Goal: Check status: Check status

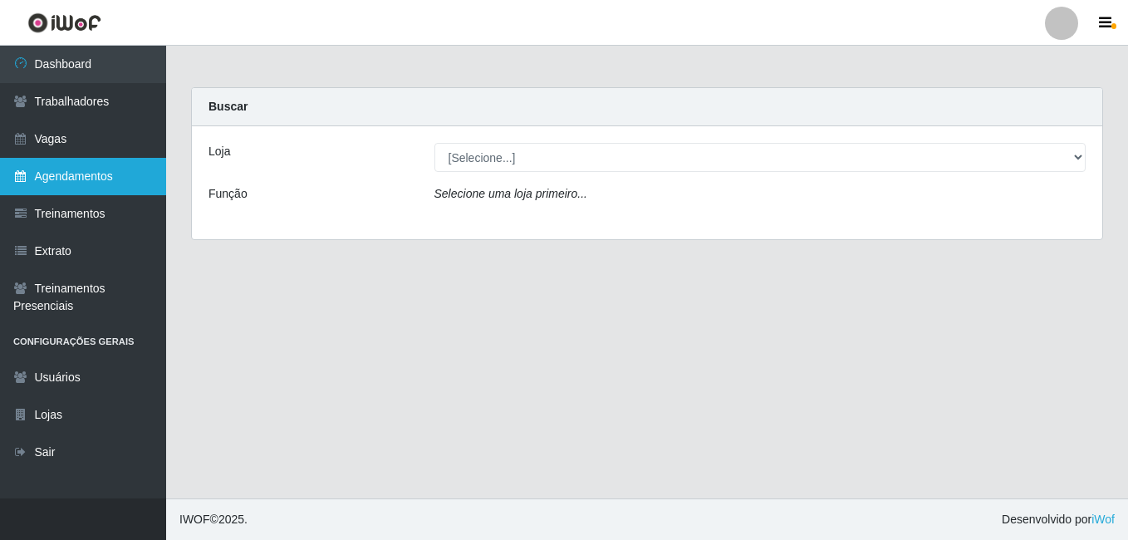
click at [107, 189] on link "Agendamentos" at bounding box center [83, 176] width 166 height 37
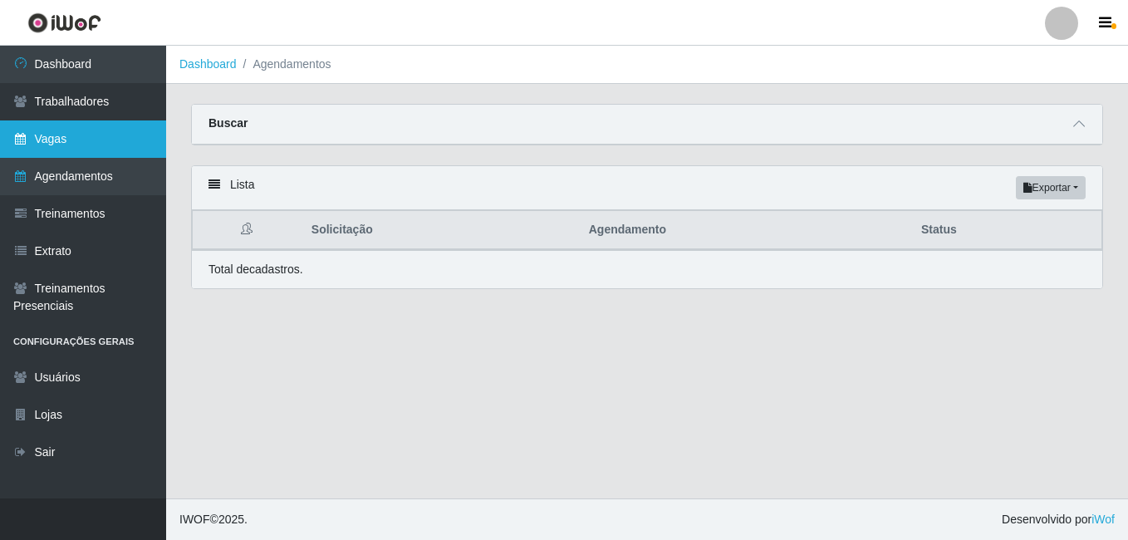
click at [70, 134] on link "Vagas" at bounding box center [83, 138] width 166 height 37
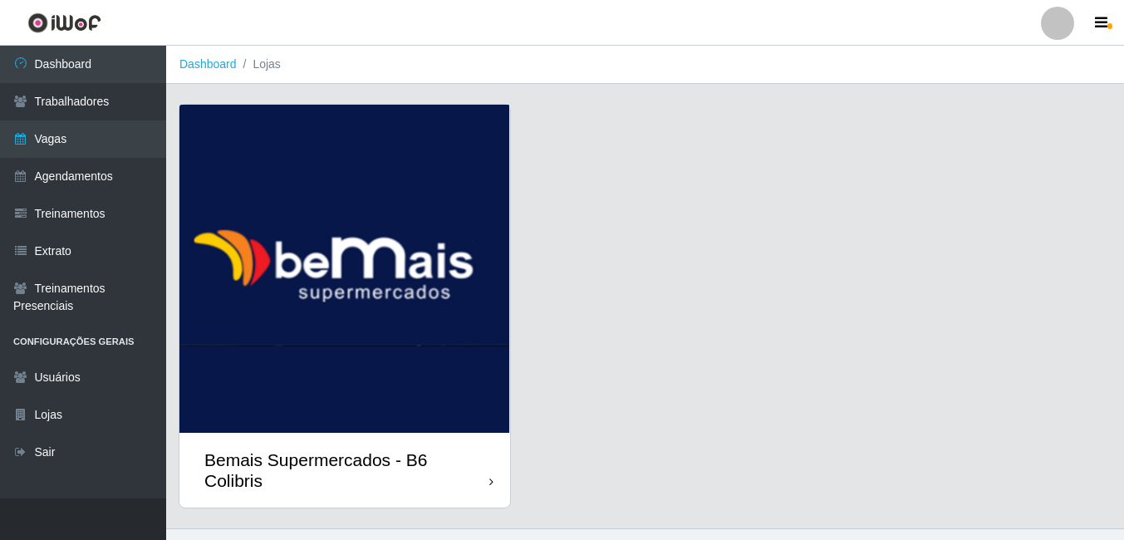
click at [293, 288] on img at bounding box center [344, 269] width 331 height 328
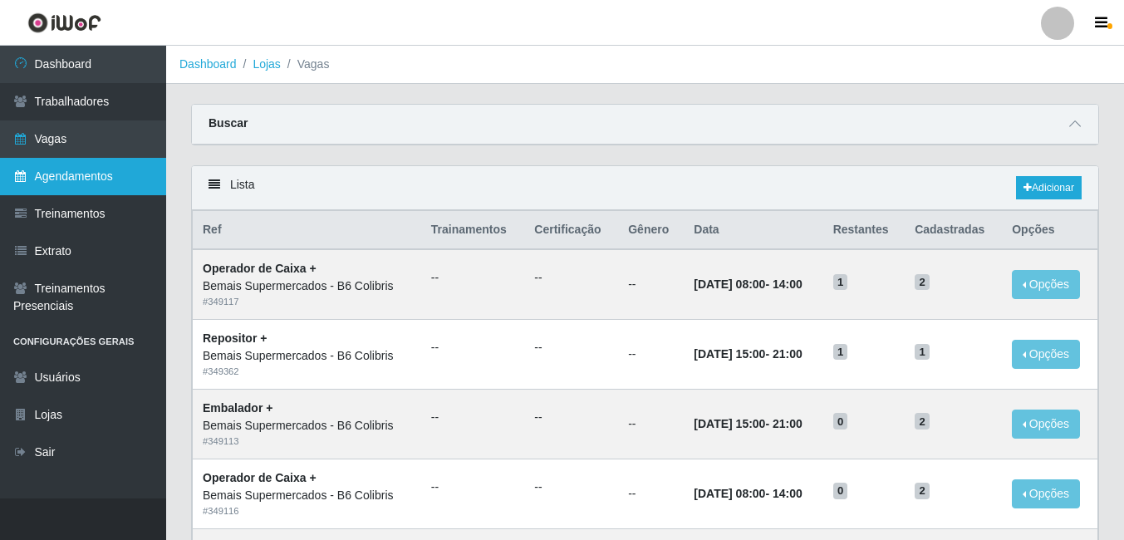
click at [102, 172] on link "Agendamentos" at bounding box center [83, 176] width 166 height 37
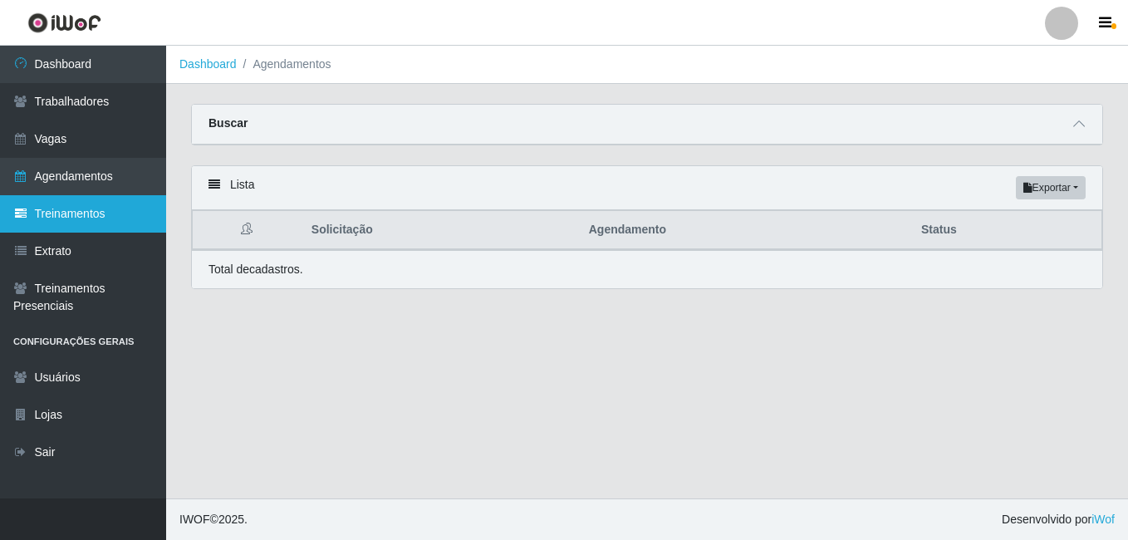
click at [78, 224] on link "Treinamentos" at bounding box center [83, 213] width 166 height 37
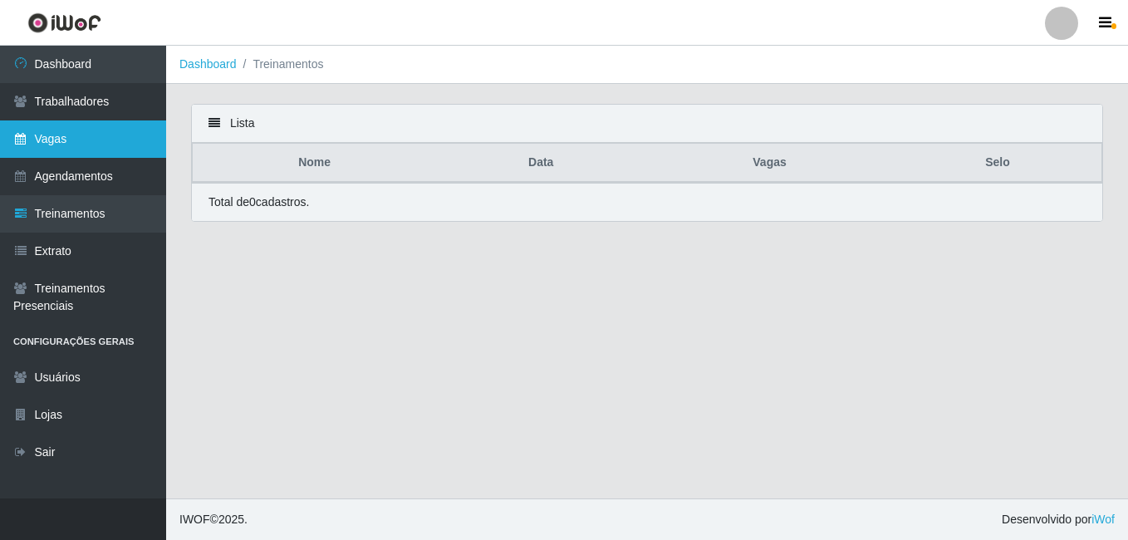
click at [88, 143] on link "Vagas" at bounding box center [83, 138] width 166 height 37
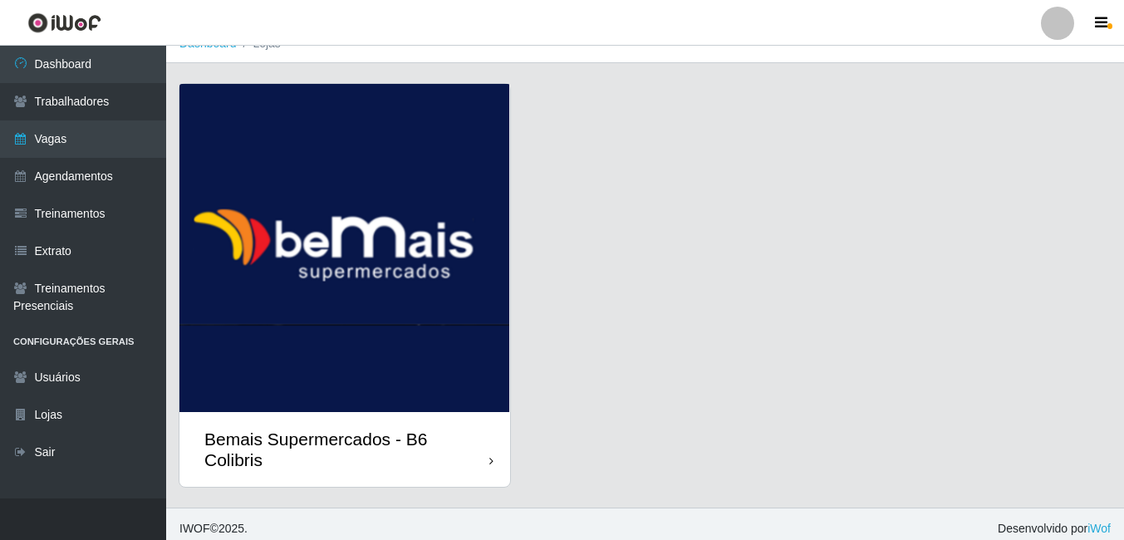
scroll to position [30, 0]
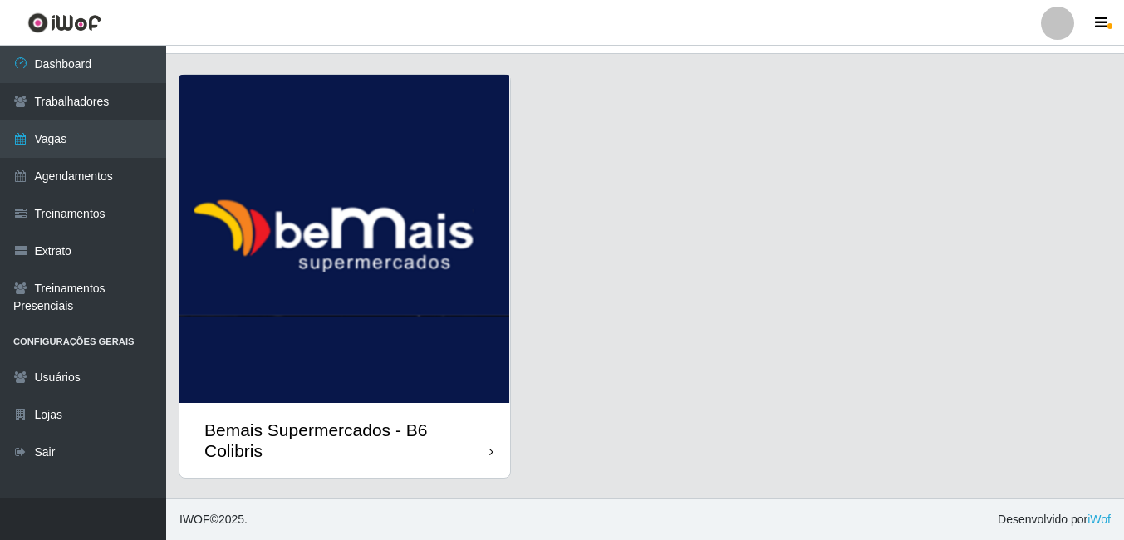
click at [410, 306] on img at bounding box center [344, 239] width 331 height 328
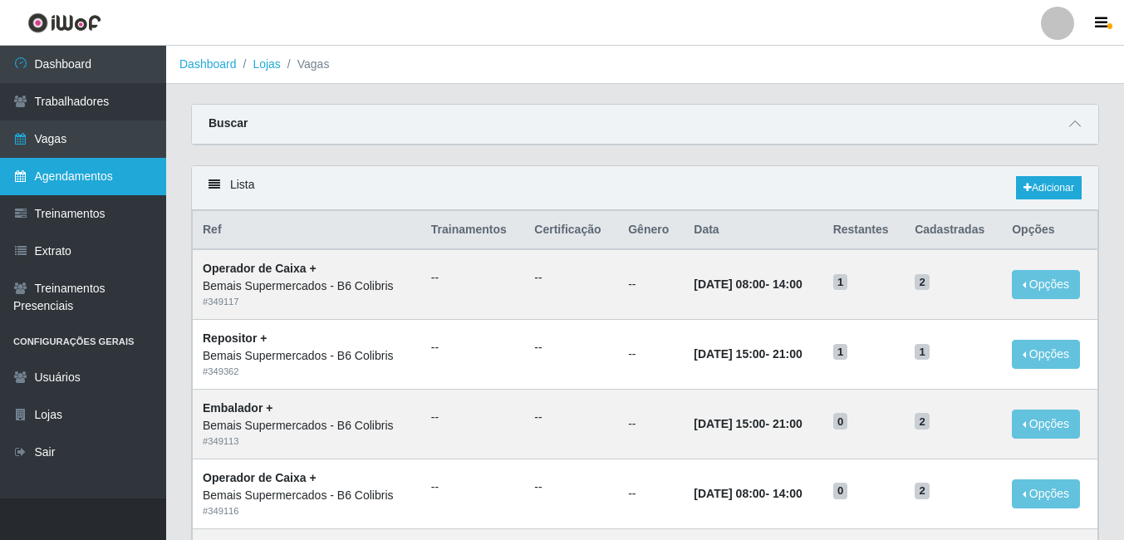
click at [53, 171] on link "Agendamentos" at bounding box center [83, 176] width 166 height 37
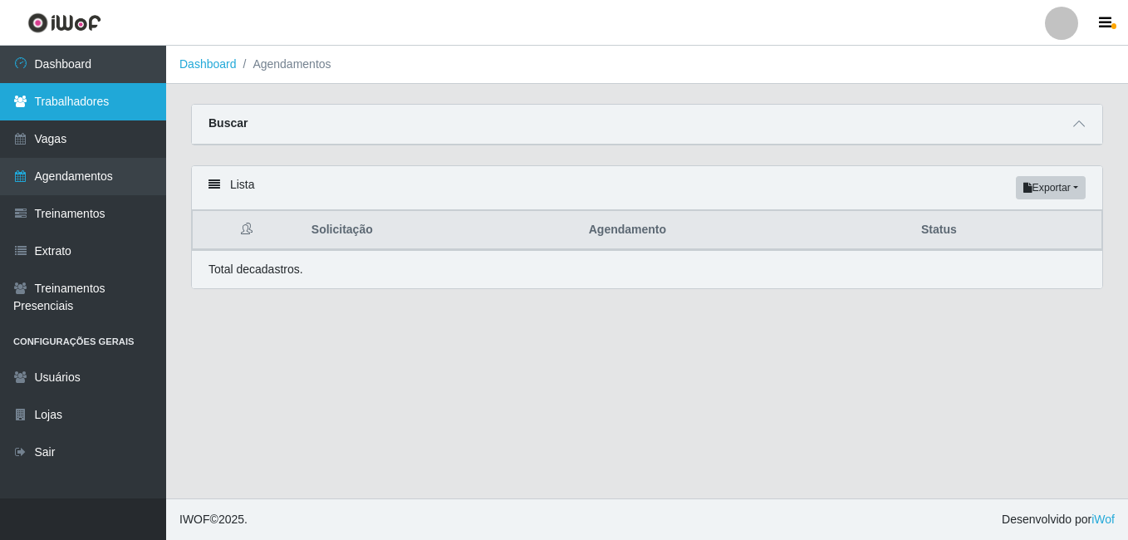
click at [92, 102] on link "Trabalhadores" at bounding box center [83, 101] width 166 height 37
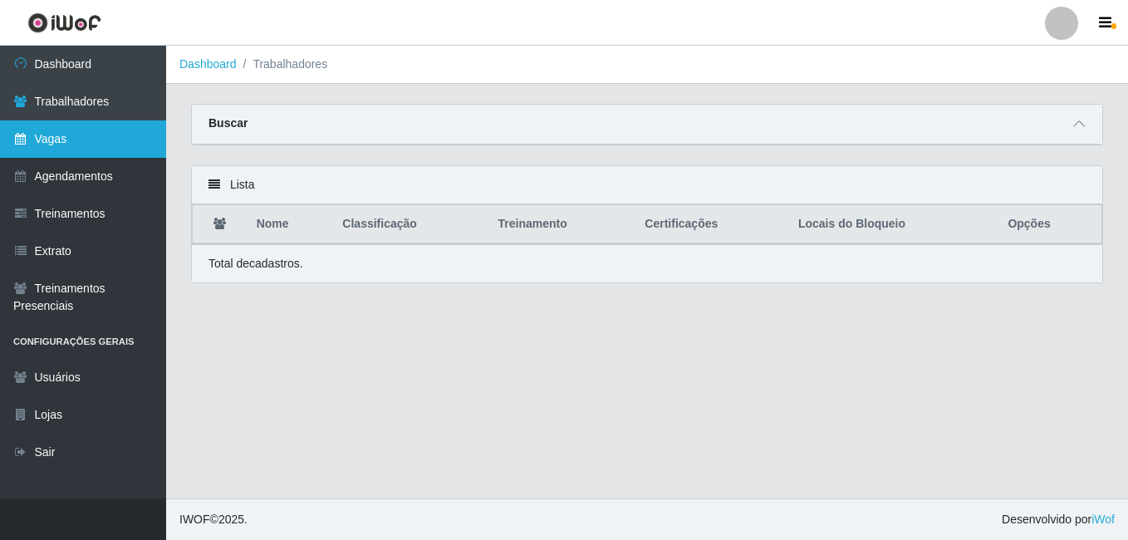
click at [84, 143] on link "Vagas" at bounding box center [83, 138] width 166 height 37
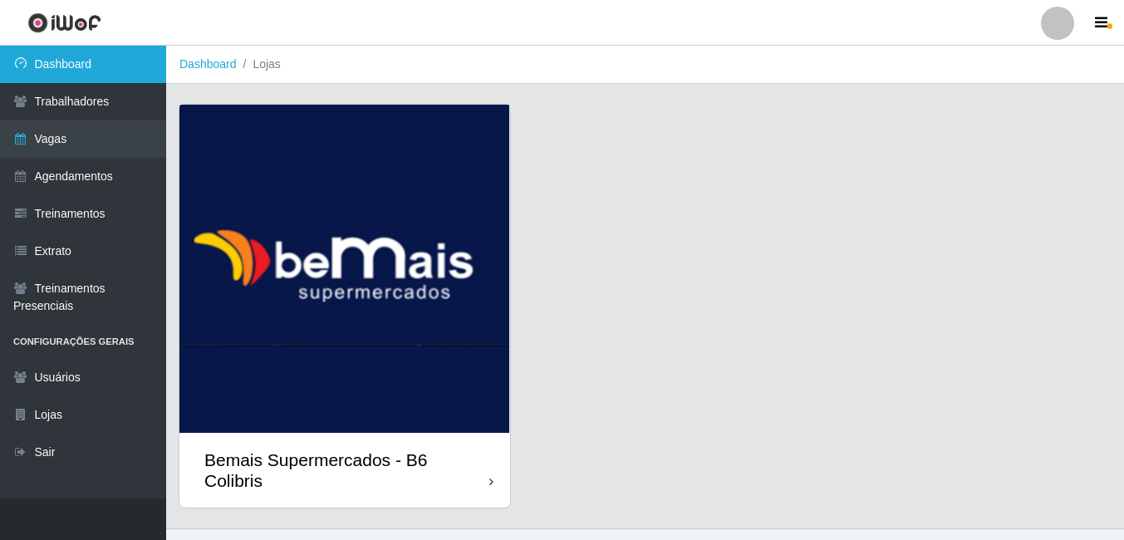
click at [72, 60] on link "Dashboard" at bounding box center [83, 64] width 166 height 37
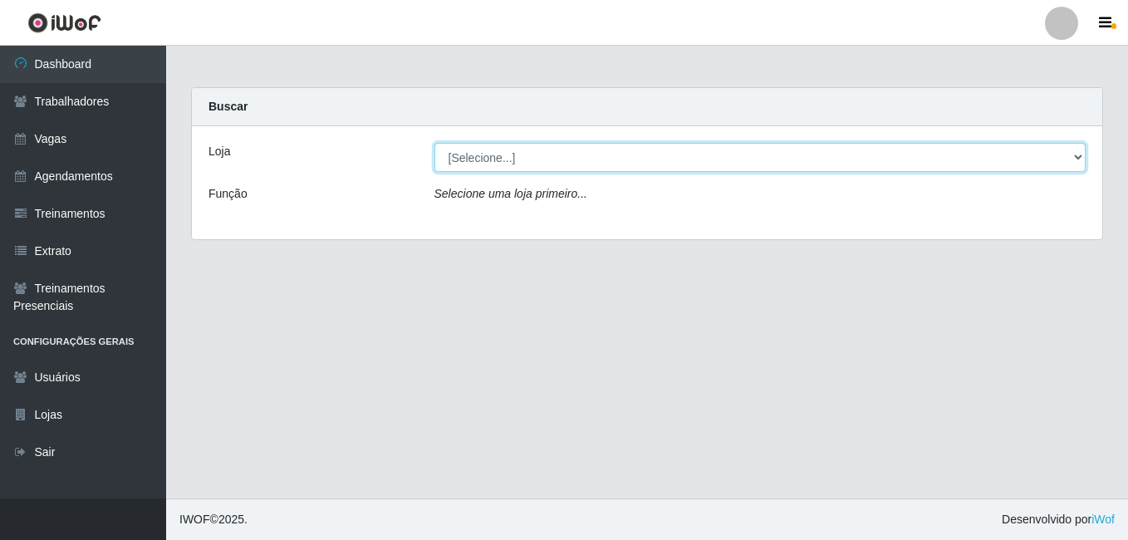
click at [453, 156] on select "[Selecione...] Bemais Supermercados - B6 Colibris" at bounding box center [761, 157] width 652 height 29
select select "406"
click at [435, 143] on select "[Selecione...] Bemais Supermercados - B6 Colibris" at bounding box center [761, 157] width 652 height 29
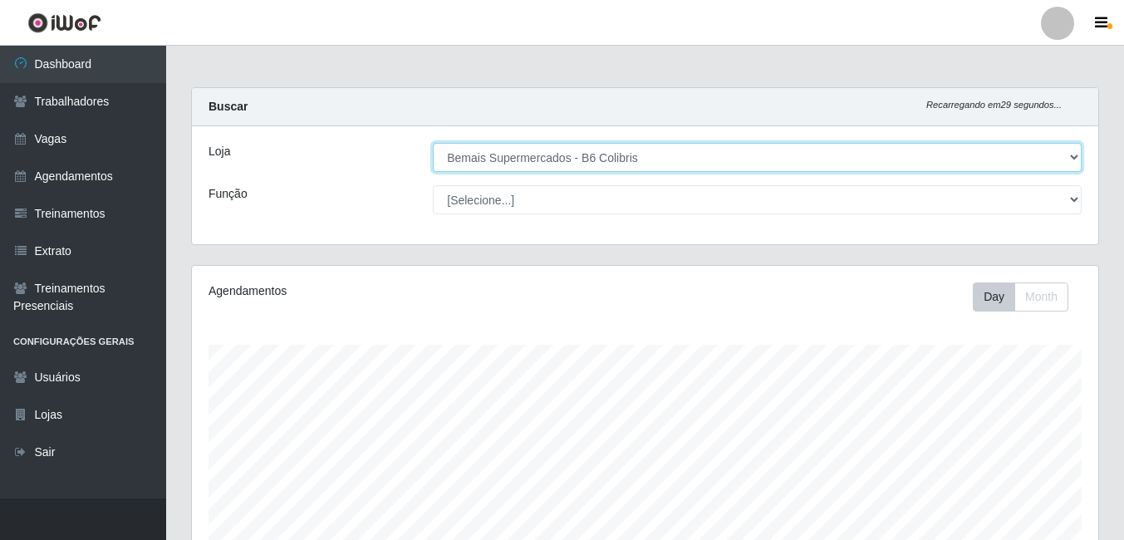
scroll to position [345, 907]
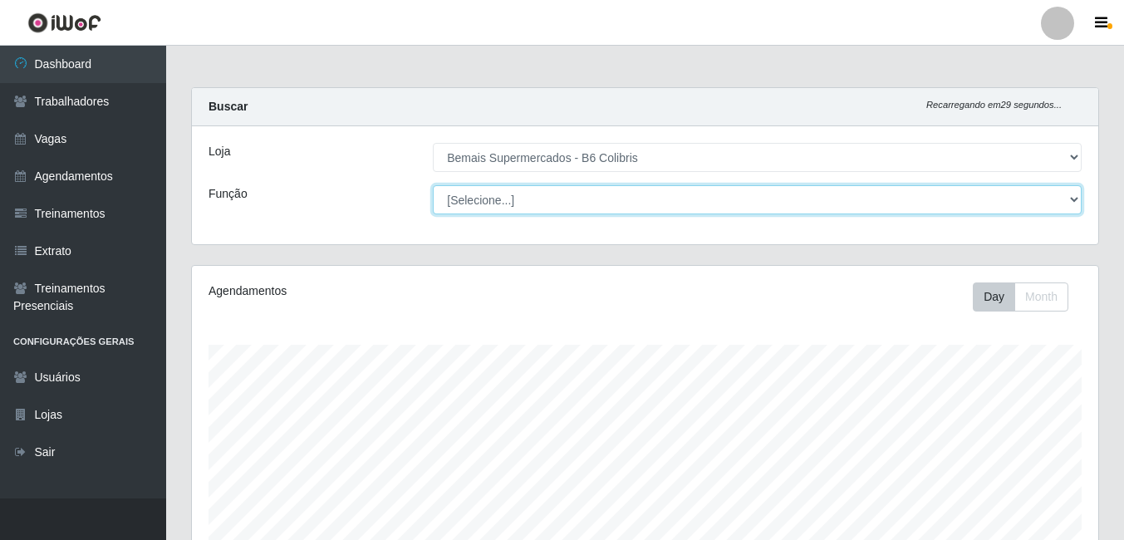
click at [472, 200] on select "[Selecione...] ASG ASG + ASG ++ Balconista de Açougue Balconista de Açougue + B…" at bounding box center [757, 199] width 649 height 29
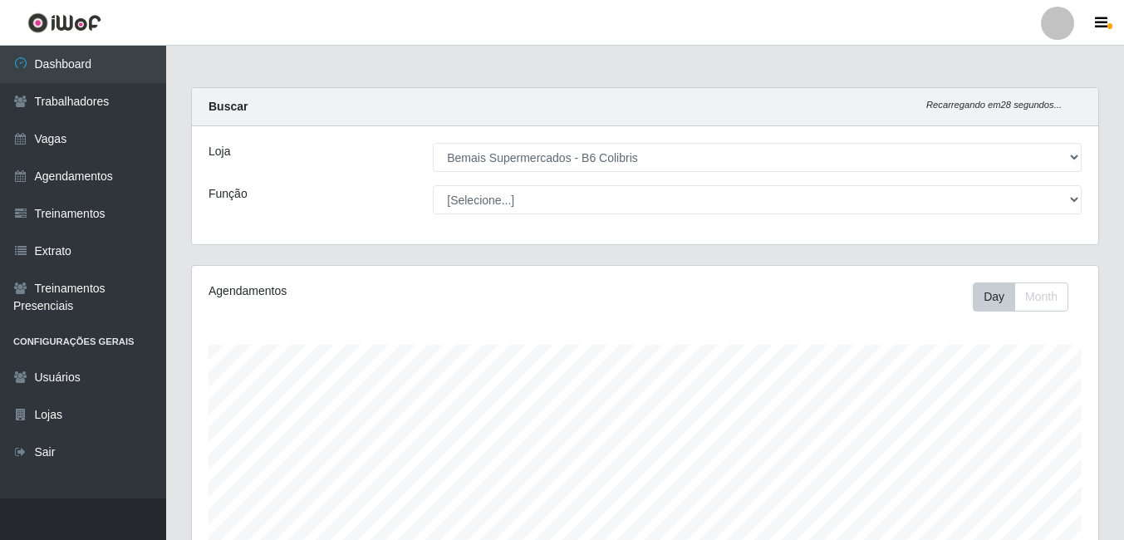
click at [377, 224] on div "Loja [Selecione...] Bemais Supermercados - B6 Colibris Função [Selecione...] AS…" at bounding box center [645, 185] width 907 height 118
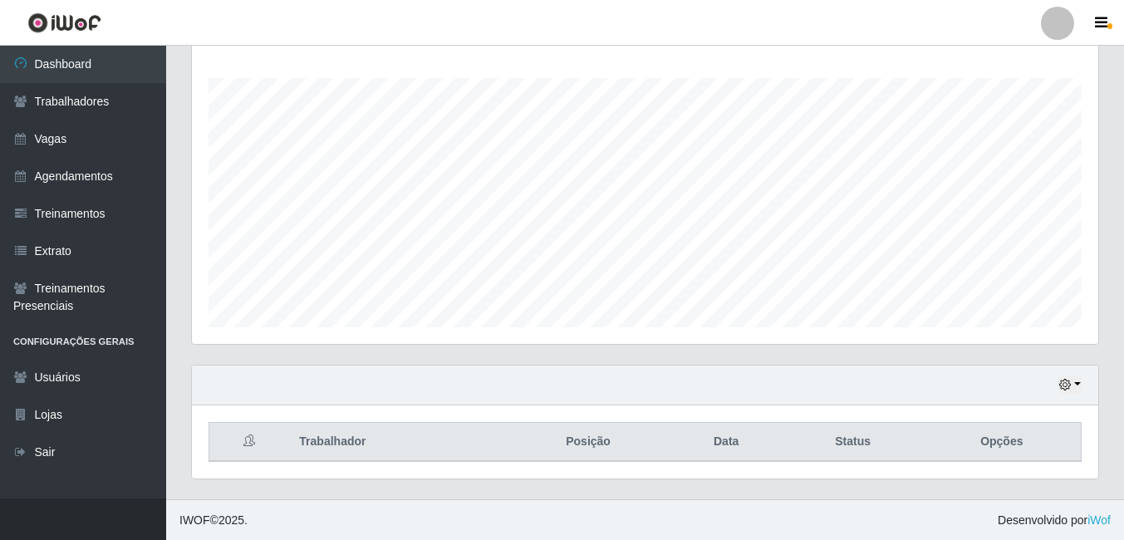
scroll to position [268, 0]
click at [1085, 384] on div "Hoje 1 dia 3 dias 1 Semana Não encerrados" at bounding box center [645, 385] width 907 height 40
click at [1079, 386] on button "button" at bounding box center [1070, 384] width 23 height 19
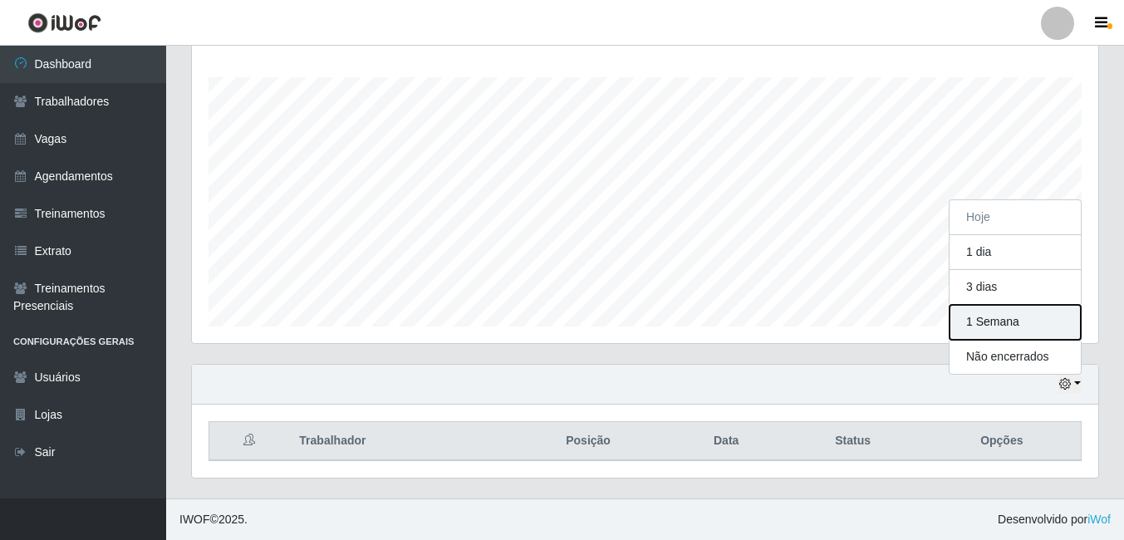
click at [990, 332] on button "1 Semana" at bounding box center [1015, 322] width 131 height 35
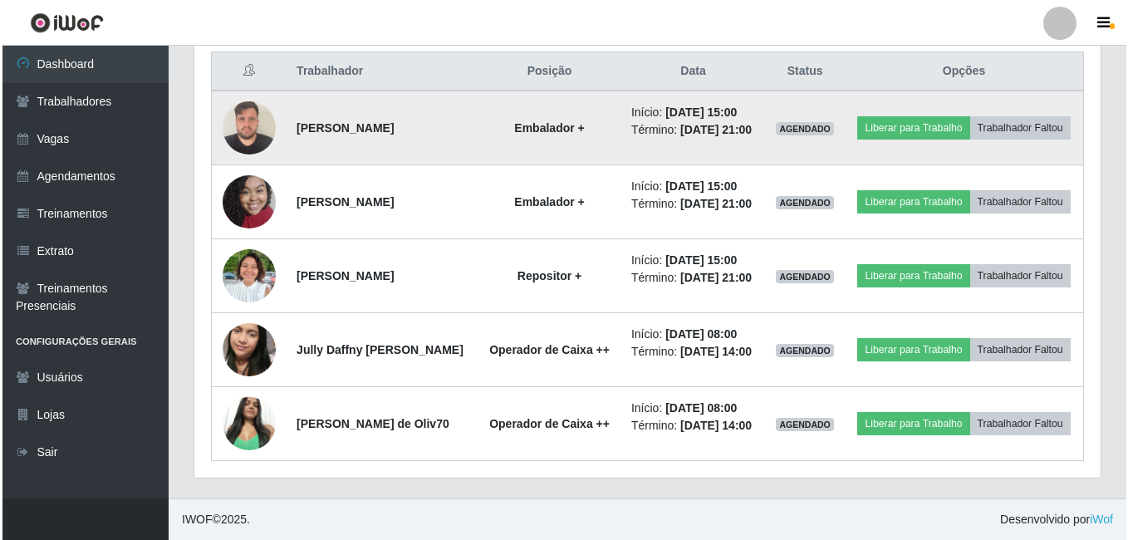
scroll to position [700, 0]
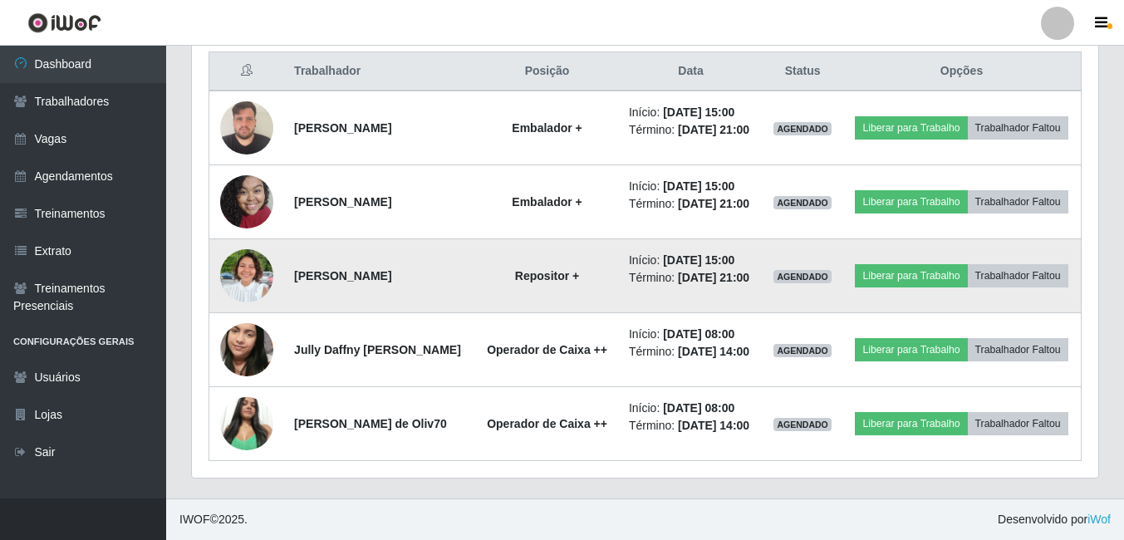
click at [249, 243] on img at bounding box center [246, 275] width 53 height 71
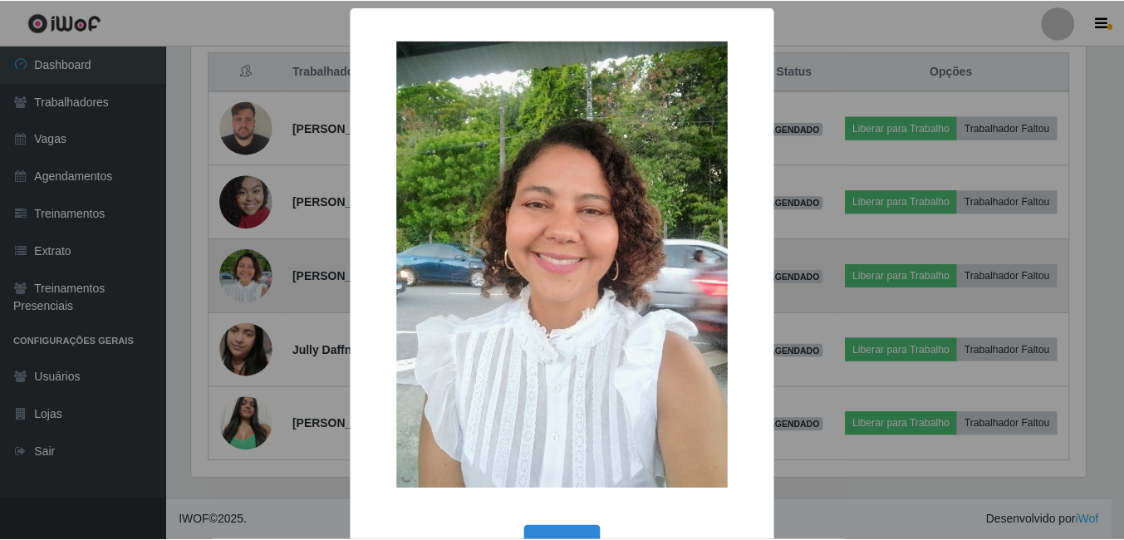
scroll to position [345, 898]
click at [249, 243] on div "× OK Cancel" at bounding box center [564, 270] width 1128 height 540
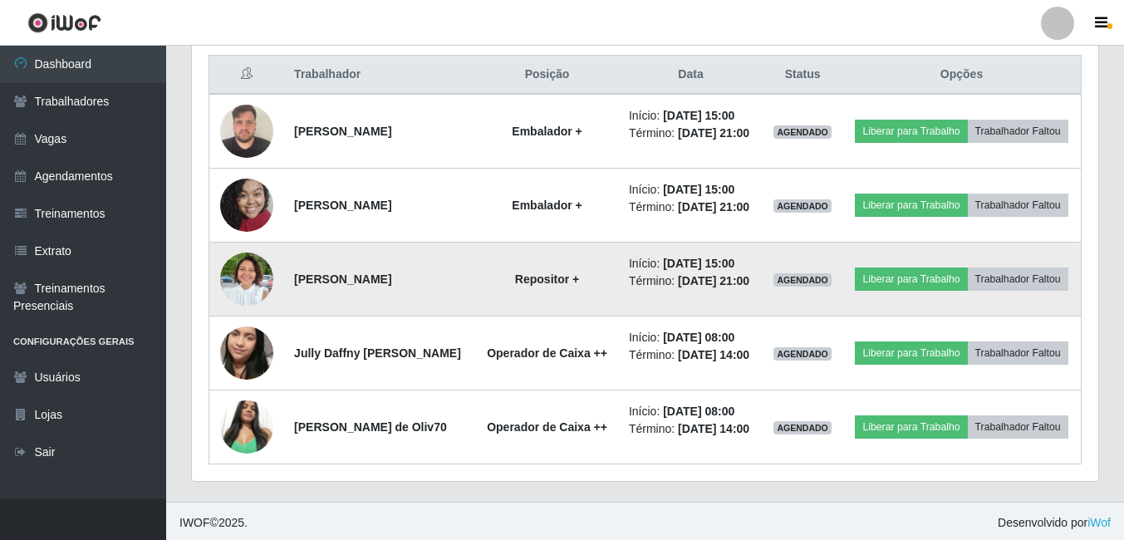
scroll to position [700, 0]
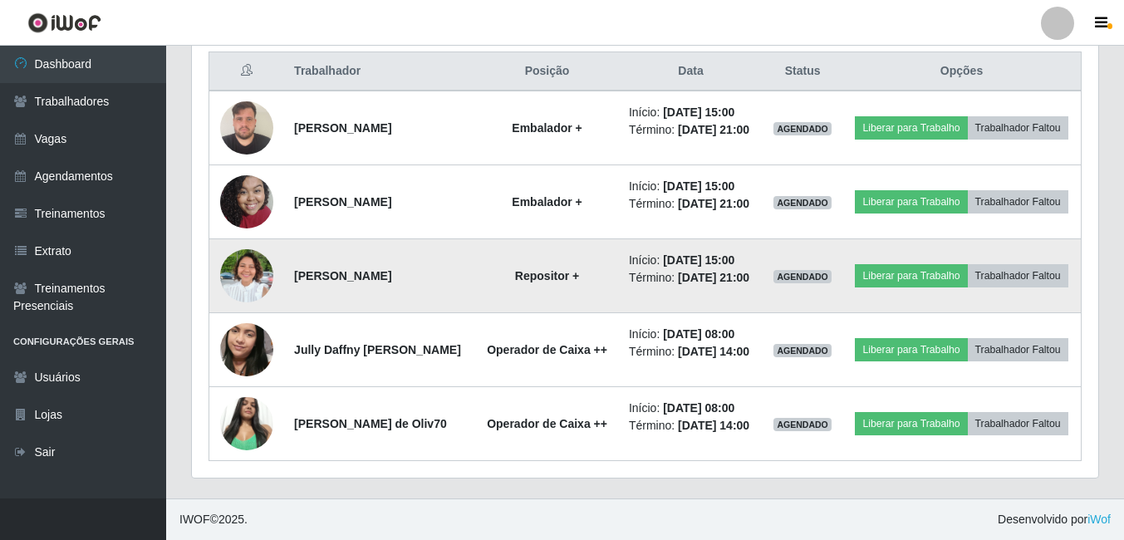
click at [256, 240] on img at bounding box center [246, 275] width 53 height 71
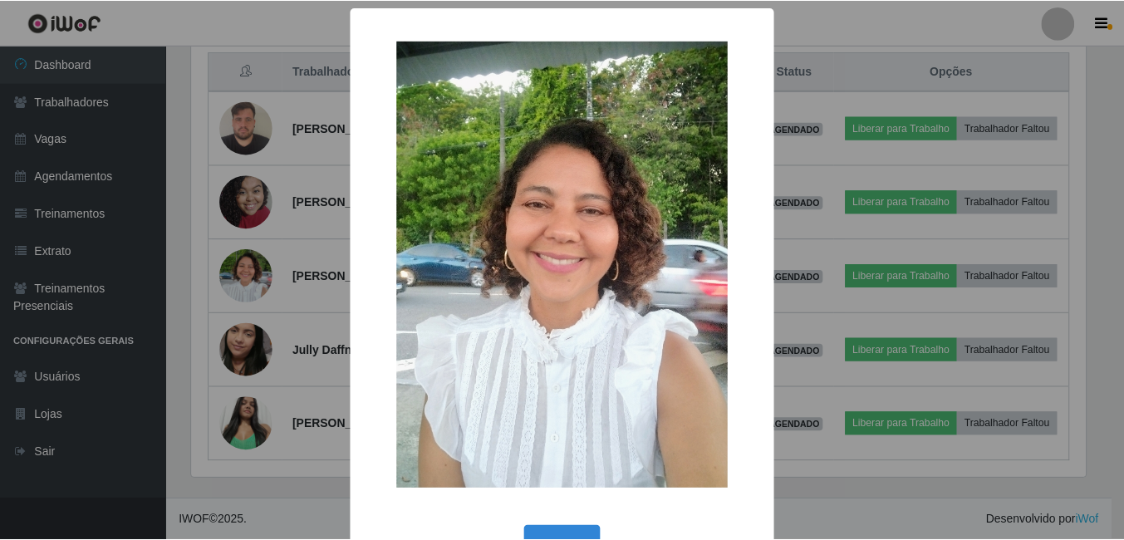
scroll to position [53, 0]
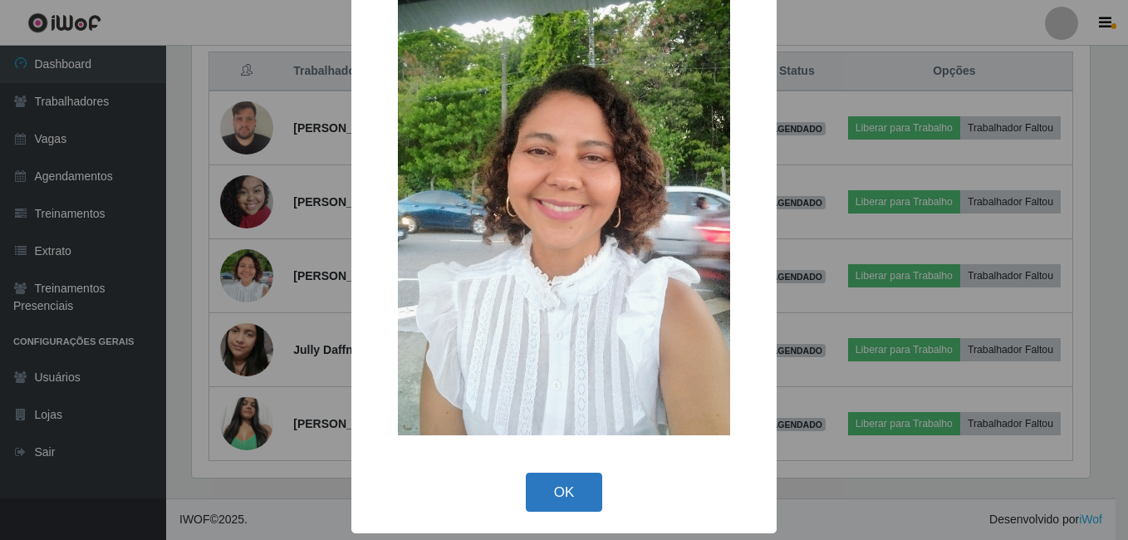
click at [559, 489] on button "OK" at bounding box center [564, 492] width 77 height 39
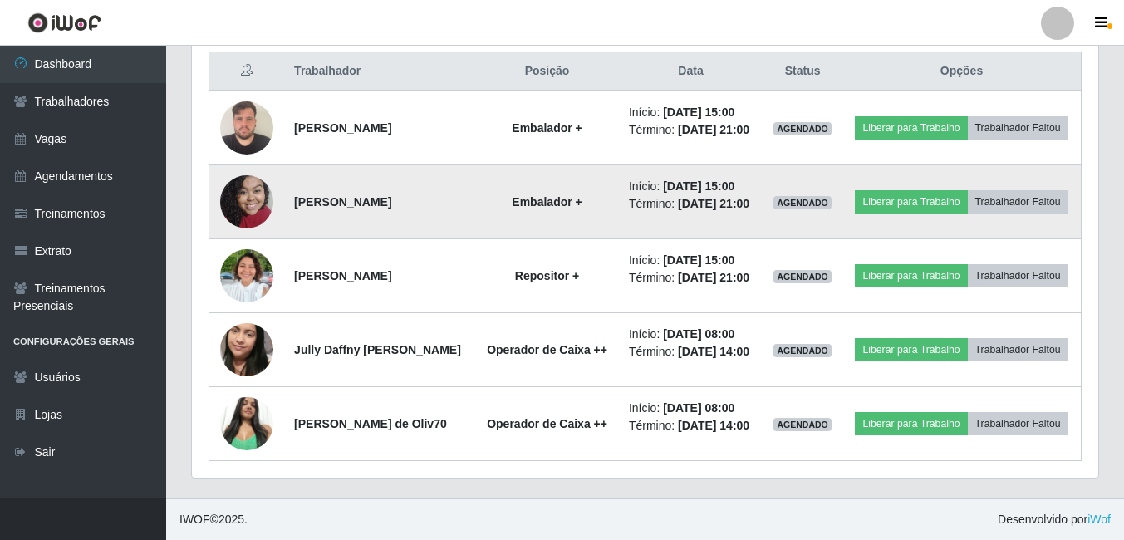
scroll to position [700, 0]
